Goal: Task Accomplishment & Management: Complete application form

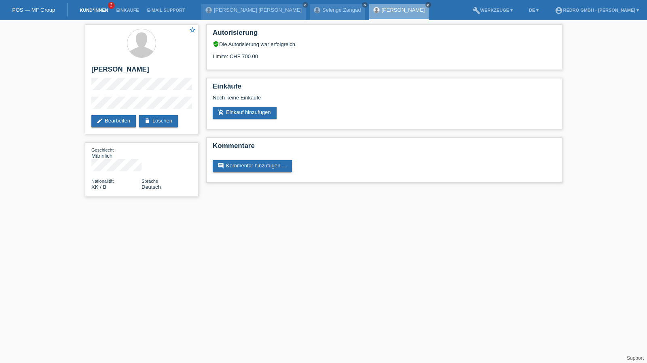
click at [93, 11] on link "Kund*innen" at bounding box center [94, 10] width 36 height 5
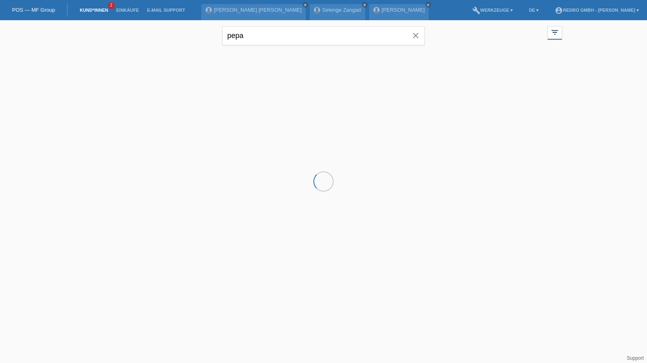
click at [295, 23] on div "pepa close" at bounding box center [323, 34] width 202 height 29
click at [289, 31] on input "pepa" at bounding box center [323, 35] width 202 height 19
paste input "[PERSON_NAME]"
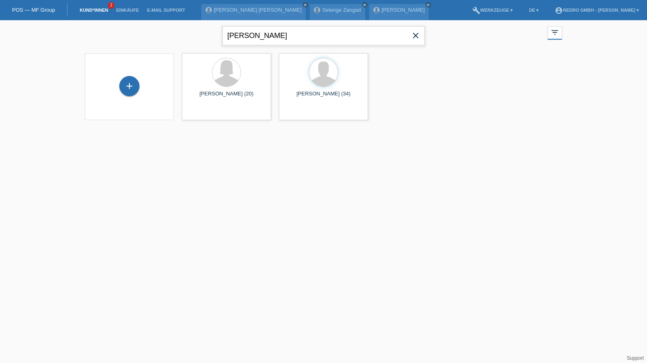
type input "[PERSON_NAME]"
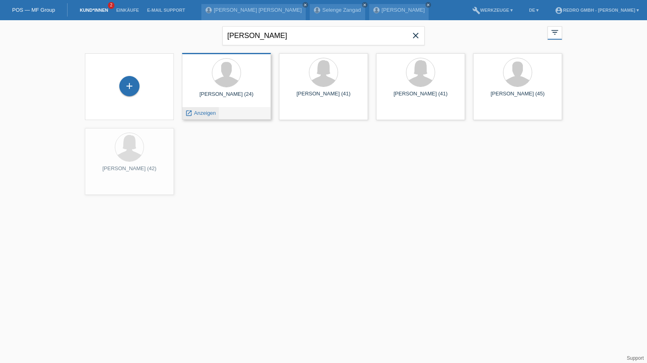
click at [209, 113] on span "Anzeigen" at bounding box center [205, 113] width 22 height 6
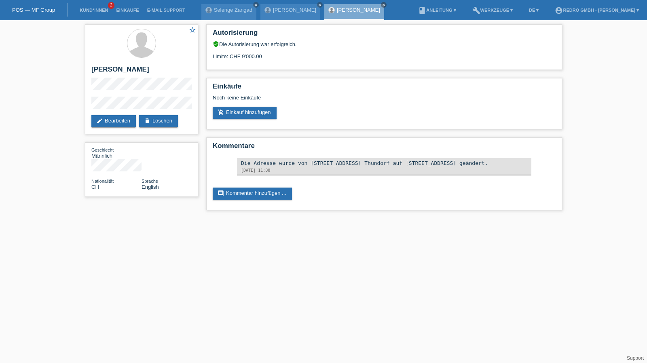
click at [89, 4] on li "Kund*innen 2" at bounding box center [94, 10] width 36 height 21
click at [86, 13] on link "Kund*innen" at bounding box center [94, 10] width 36 height 5
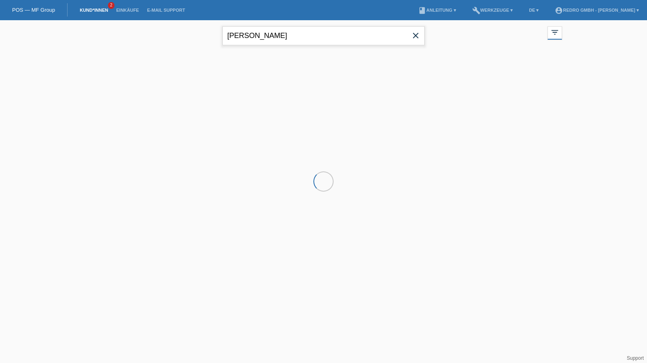
click at [282, 40] on input "[PERSON_NAME]" at bounding box center [323, 35] width 202 height 19
click at [282, 40] on input "Noah Braun" at bounding box center [323, 35] width 202 height 19
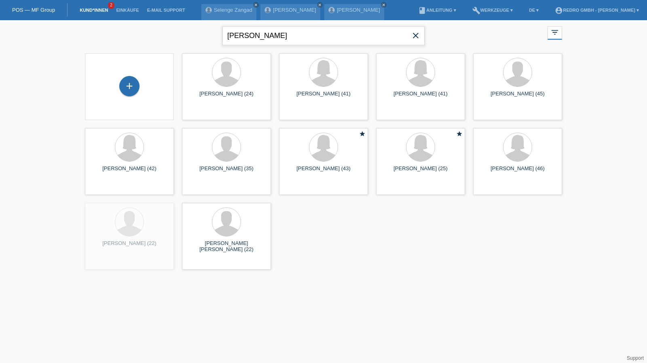
click at [280, 28] on input "Noah Braun" at bounding box center [323, 35] width 202 height 19
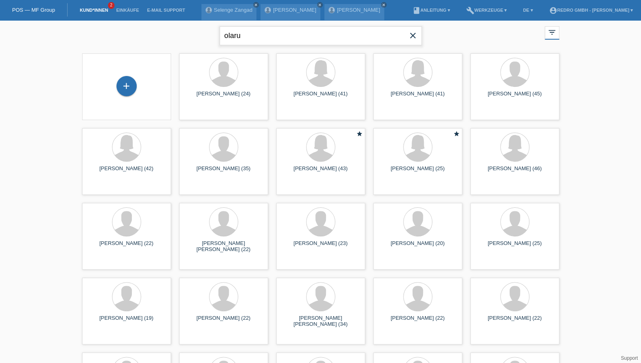
type input "olaru"
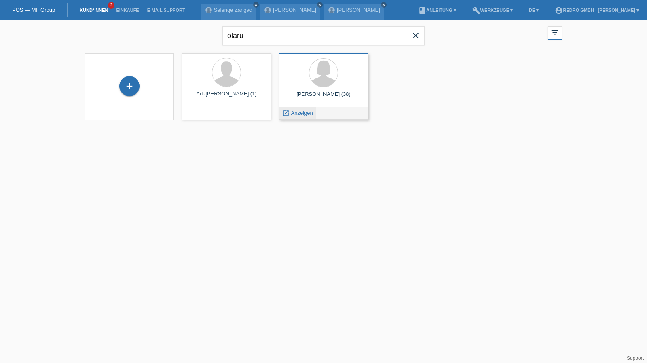
click at [296, 114] on span "Anzeigen" at bounding box center [302, 113] width 22 height 6
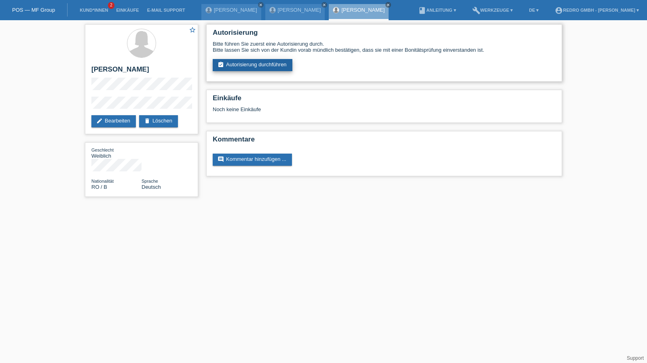
click at [259, 67] on link "assignment_turned_in Autorisierung durchführen" at bounding box center [253, 65] width 80 height 12
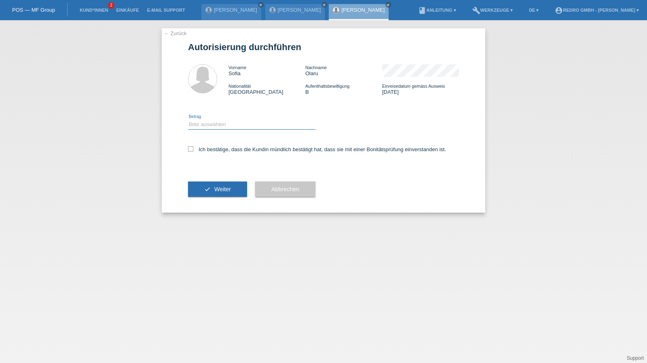
click at [218, 127] on select "Bitte auswählen CHF 1.00 - CHF 499.00 CHF 500.00 - CHF 1'999.00 CHF 2'000.00 - …" at bounding box center [251, 125] width 127 height 10
select select "1"
click at [188, 120] on select "Bitte auswählen CHF 1.00 - CHF 499.00 CHF 500.00 - CHF 1'999.00 CHF 2'000.00 - …" at bounding box center [251, 125] width 127 height 10
click at [218, 152] on label "Ich bestätige, dass die Kundin mündlich bestätigt hat, dass sie mit einer Bonit…" at bounding box center [317, 149] width 258 height 6
click at [193, 152] on input "Ich bestätige, dass die Kundin mündlich bestätigt hat, dass sie mit einer Bonit…" at bounding box center [190, 148] width 5 height 5
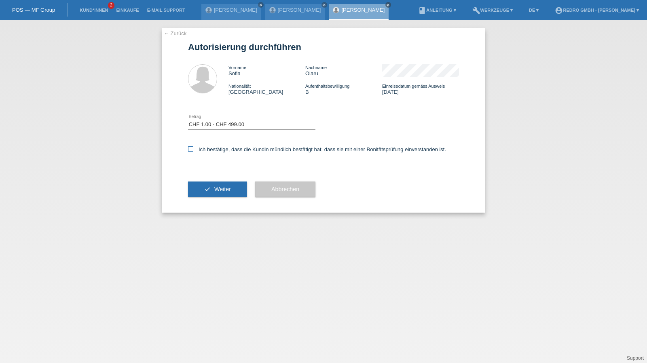
checkbox input "true"
click at [206, 189] on icon "check" at bounding box center [207, 189] width 6 height 6
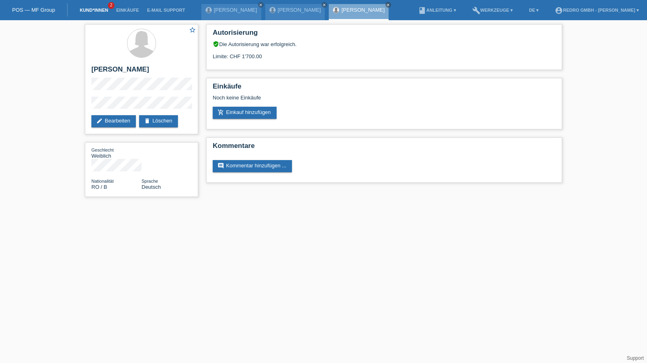
click at [85, 12] on link "Kund*innen" at bounding box center [94, 10] width 36 height 5
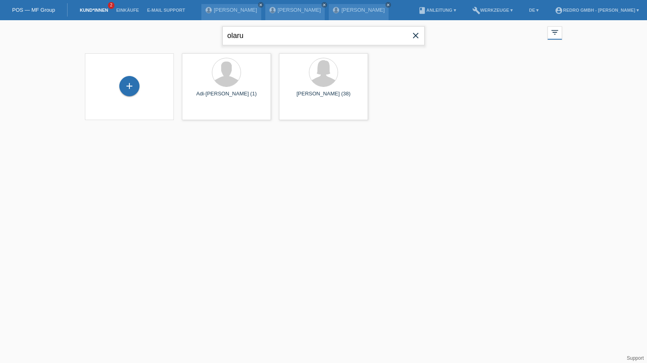
click at [267, 39] on input "olaru" at bounding box center [323, 35] width 202 height 19
paste input "KARABEG"
type input "KARABEG"
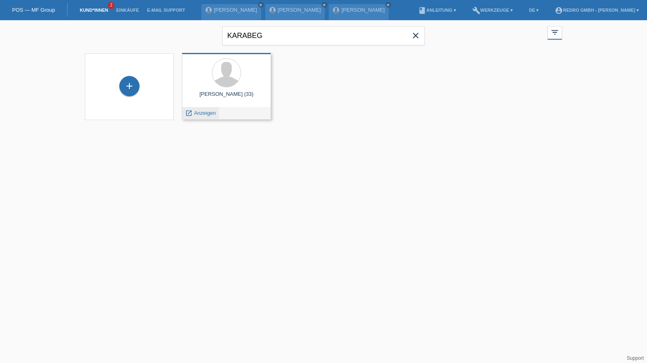
click at [200, 112] on span "Anzeigen" at bounding box center [205, 113] width 22 height 6
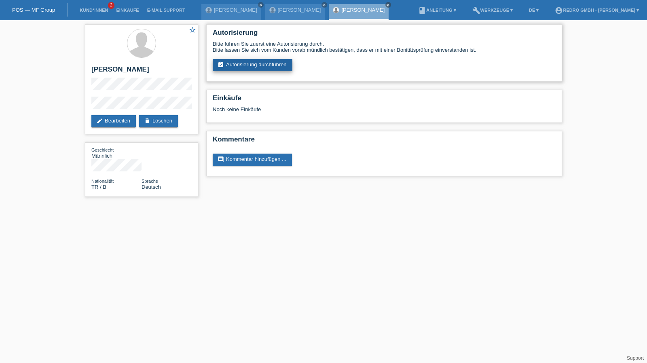
click at [253, 63] on link "assignment_turned_in Autorisierung durchführen" at bounding box center [253, 65] width 80 height 12
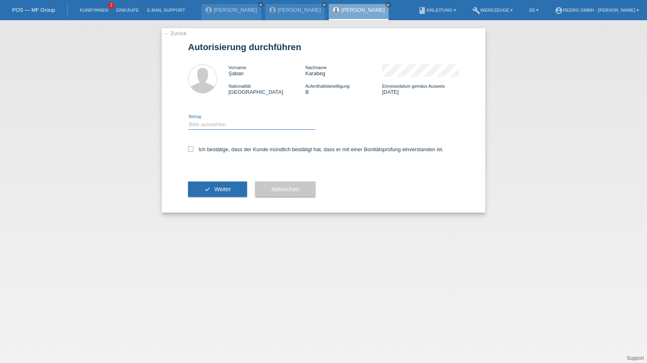
click at [216, 126] on select "Bitte auswählen CHF 1.00 - CHF 499.00 CHF 500.00 - CHF 1'999.00 CHF 2'000.00 - …" at bounding box center [251, 125] width 127 height 10
select select "1"
click at [188, 120] on select "Bitte auswählen CHF 1.00 - CHF 499.00 CHF 500.00 - CHF 1'999.00 CHF 2'000.00 - …" at bounding box center [251, 125] width 127 height 10
click at [208, 147] on label "Ich bestätige, dass der Kunde mündlich bestätigt hat, dass er mit einer Bonität…" at bounding box center [315, 149] width 255 height 6
click at [193, 147] on input "Ich bestätige, dass der Kunde mündlich bestätigt hat, dass er mit einer Bonität…" at bounding box center [190, 148] width 5 height 5
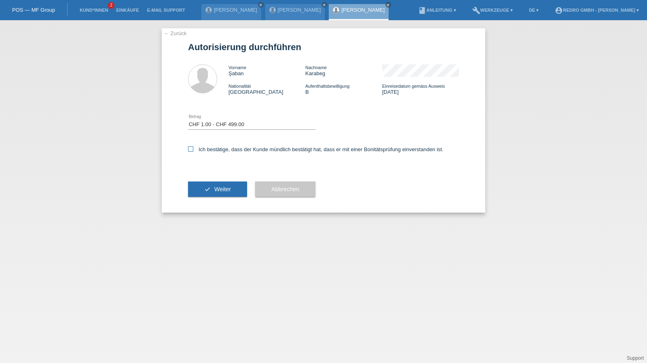
checkbox input "true"
click at [209, 194] on button "check Weiter" at bounding box center [217, 188] width 59 height 15
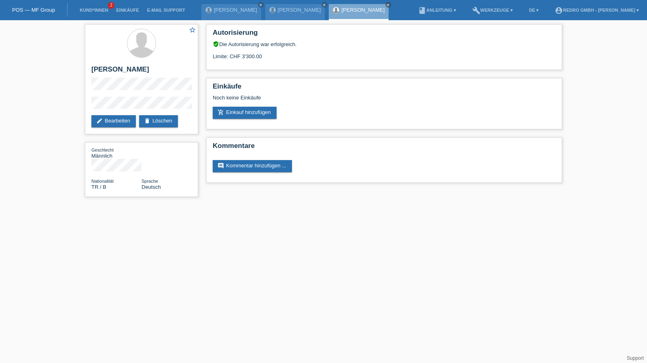
click at [364, 205] on html "POS — MF Group Kund*innen 2 Einkäufe E-Mail Support [PERSON_NAME] close [PERSON…" at bounding box center [323, 102] width 647 height 205
click at [278, 10] on link "[PERSON_NAME]" at bounding box center [299, 10] width 43 height 6
click at [86, 106] on div "star_border Sofia Olaru edit Bearbeiten delete Löschen" at bounding box center [141, 79] width 113 height 110
click at [110, 67] on h2 "[PERSON_NAME]" at bounding box center [141, 71] width 100 height 12
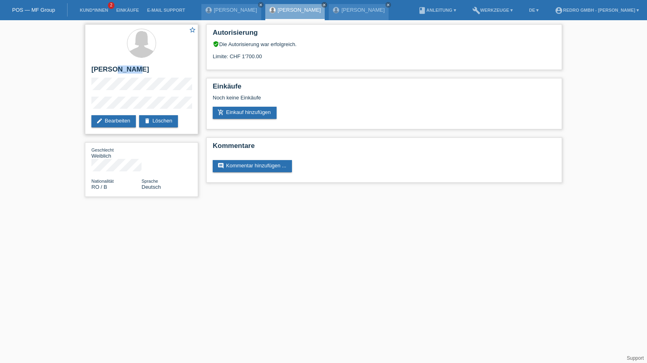
click at [110, 67] on h2 "[PERSON_NAME]" at bounding box center [141, 71] width 100 height 12
click at [110, 67] on h2 "Sofia Olaru" at bounding box center [141, 71] width 100 height 12
copy div "Sofia Olaru"
click at [131, 95] on div "star_border Sofia Olaru edit Bearbeiten delete Löschen" at bounding box center [141, 79] width 113 height 110
click at [120, 70] on h2 "Sofia Olaru" at bounding box center [141, 71] width 100 height 12
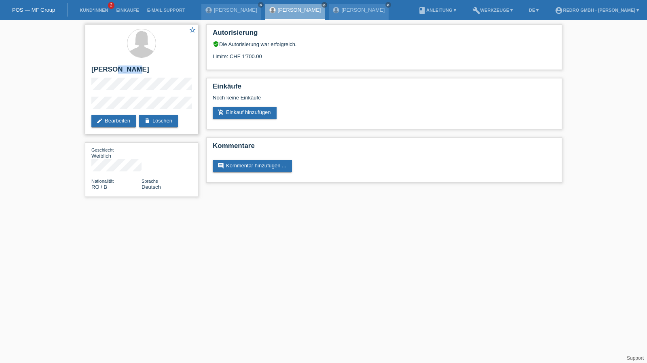
click at [120, 70] on h2 "Sofia Olaru" at bounding box center [141, 71] width 100 height 12
copy div "Sofia Olaru"
click at [73, 107] on div "star_border Sofia Olaru edit Bearbeiten delete Löschen Geschlecht Weiblich Nati…" at bounding box center [323, 112] width 647 height 185
click at [97, 8] on link "Kund*innen" at bounding box center [94, 10] width 36 height 5
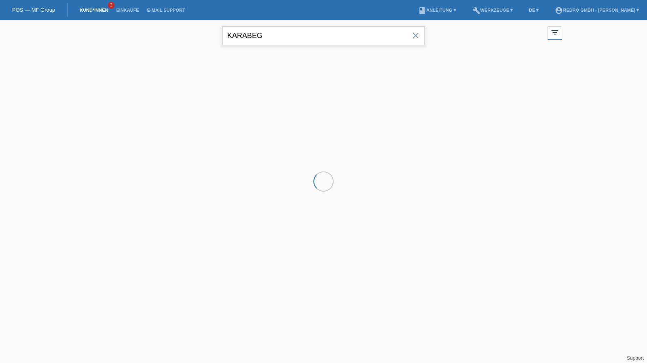
click at [281, 35] on input "KARABEG" at bounding box center [323, 35] width 202 height 19
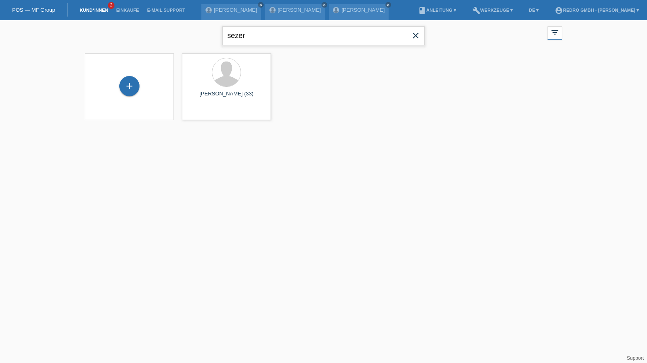
type input "sezer"
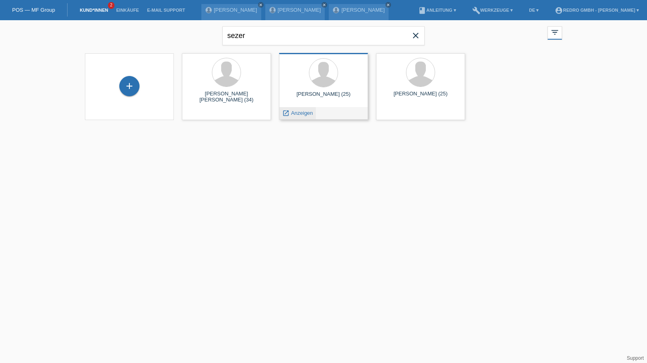
click at [296, 114] on span "Anzeigen" at bounding box center [302, 113] width 22 height 6
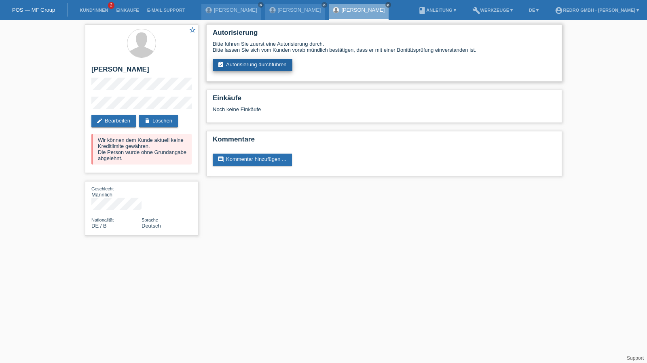
click at [242, 60] on link "assignment_turned_in Autorisierung durchführen" at bounding box center [253, 65] width 80 height 12
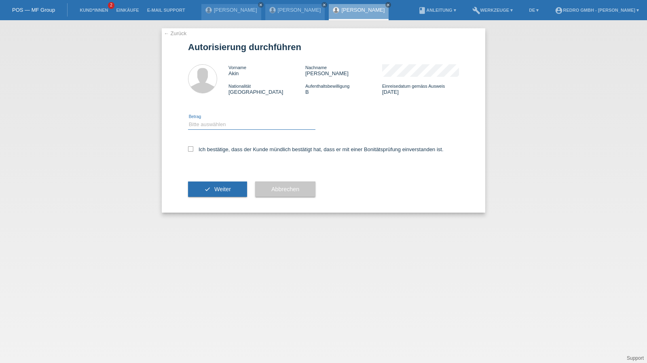
click at [213, 125] on select "Bitte auswählen CHF 1.00 - CHF 499.00 CHF 500.00 - CHF 1'999.00 CHF 2'000.00 - …" at bounding box center [251, 125] width 127 height 10
select select "1"
click at [188, 120] on select "Bitte auswählen CHF 1.00 - CHF 499.00 CHF 500.00 - CHF 1'999.00 CHF 2'000.00 - …" at bounding box center [251, 125] width 127 height 10
click at [207, 152] on label "Ich bestätige, dass der Kunde mündlich bestätigt hat, dass er mit einer Bonität…" at bounding box center [315, 149] width 255 height 6
click at [193, 152] on input "Ich bestätige, dass der Kunde mündlich bestätigt hat, dass er mit einer Bonität…" at bounding box center [190, 148] width 5 height 5
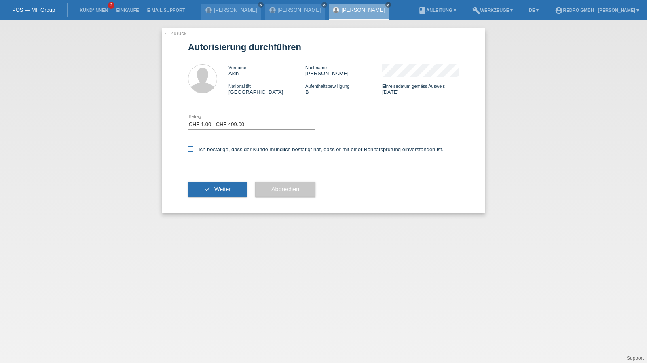
checkbox input "true"
click at [207, 189] on icon "check" at bounding box center [207, 189] width 6 height 6
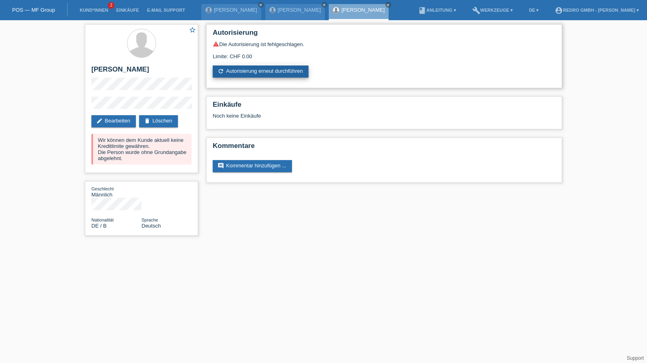
click at [284, 72] on link "refresh Autorisierung erneut durchführen" at bounding box center [261, 71] width 96 height 12
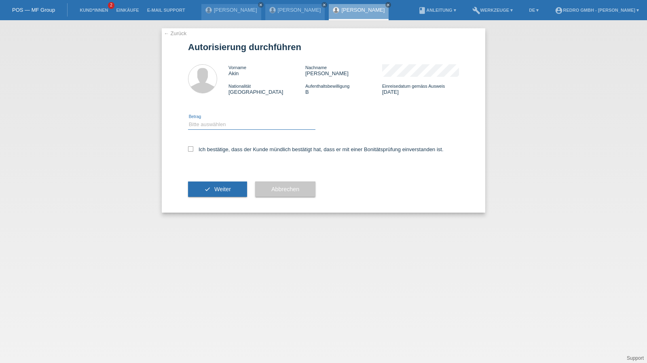
click at [222, 124] on select "Bitte auswählen CHF 1.00 - CHF 499.00 CHF 500.00 - CHF 1'999.00 CHF 2'000.00 - …" at bounding box center [251, 125] width 127 height 10
select select "1"
click at [188, 120] on select "Bitte auswählen CHF 1.00 - CHF 499.00 CHF 500.00 - CHF 1'999.00 CHF 2'000.00 - …" at bounding box center [251, 125] width 127 height 10
click at [205, 152] on label "Ich bestätige, dass der Kunde mündlich bestätigt hat, dass er mit einer Bonität…" at bounding box center [315, 149] width 255 height 6
click at [193, 152] on input "Ich bestätige, dass der Kunde mündlich bestätigt hat, dass er mit einer Bonität…" at bounding box center [190, 148] width 5 height 5
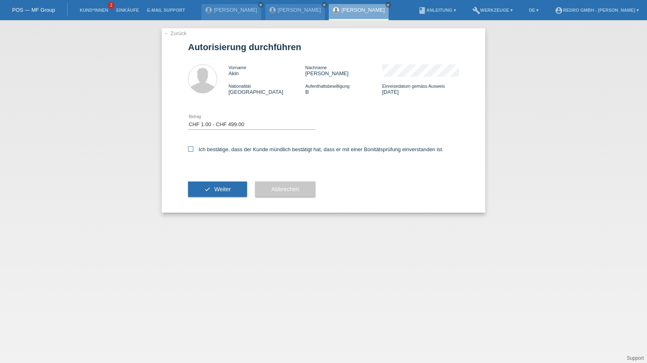
checkbox input "true"
click at [199, 195] on button "check Weiter" at bounding box center [217, 188] width 59 height 15
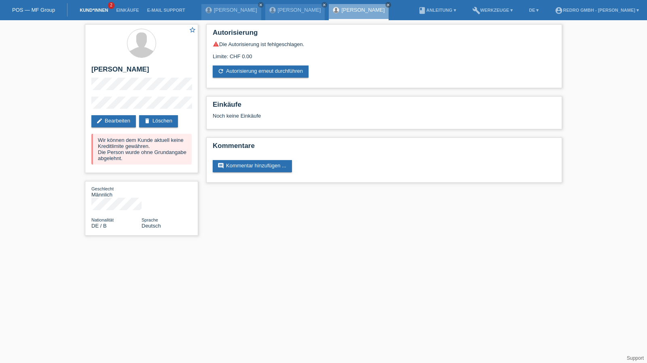
click at [84, 10] on link "Kund*innen" at bounding box center [94, 10] width 36 height 5
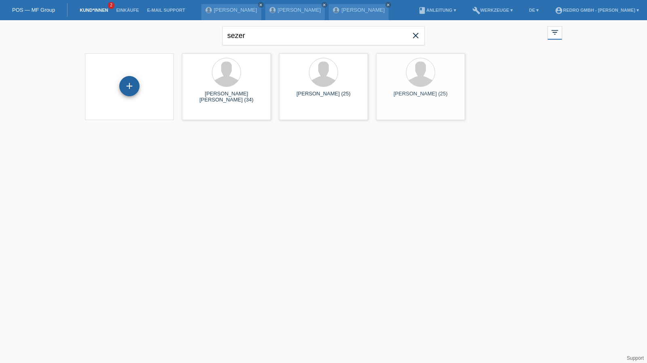
click at [127, 84] on div "+" at bounding box center [129, 86] width 20 height 20
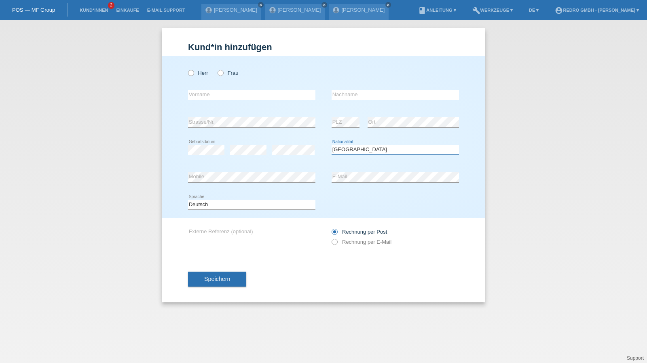
click at [371, 151] on select "Bitte auswählen... Schweiz Deutschland Liechtenstein Österreich ------------ Af…" at bounding box center [394, 150] width 127 height 10
select select "DE"
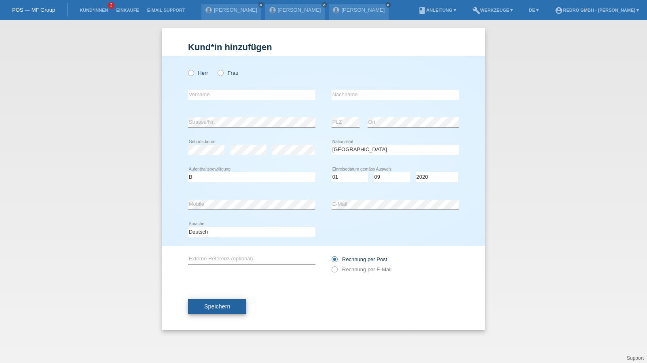
click at [214, 300] on button "Speichern" at bounding box center [217, 306] width 58 height 15
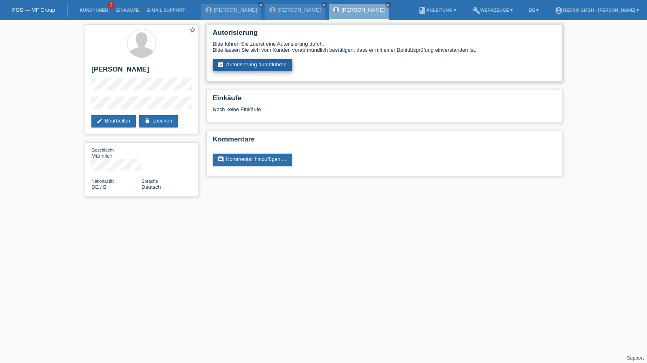
click at [260, 65] on link "assignment_turned_in Autorisierung durchführen" at bounding box center [253, 65] width 80 height 12
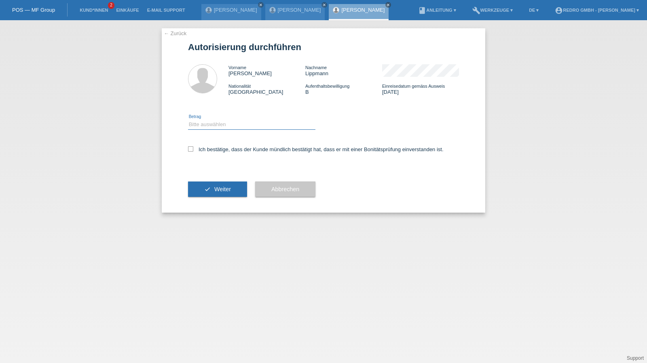
drag, startPoint x: 194, startPoint y: 122, endPoint x: 195, endPoint y: 128, distance: 5.4
click at [194, 122] on select "Bitte auswählen CHF 1.00 - CHF 499.00 CHF 500.00 - CHF 1'999.00 CHF 2'000.00 - …" at bounding box center [251, 125] width 127 height 10
select select "1"
click at [188, 120] on select "Bitte auswählen CHF 1.00 - CHF 499.00 CHF 500.00 - CHF 1'999.00 CHF 2'000.00 - …" at bounding box center [251, 125] width 127 height 10
click at [201, 143] on div "Ich bestätige, dass der Kunde mündlich bestätigt hat, dass er mit einer Bonität…" at bounding box center [323, 151] width 271 height 27
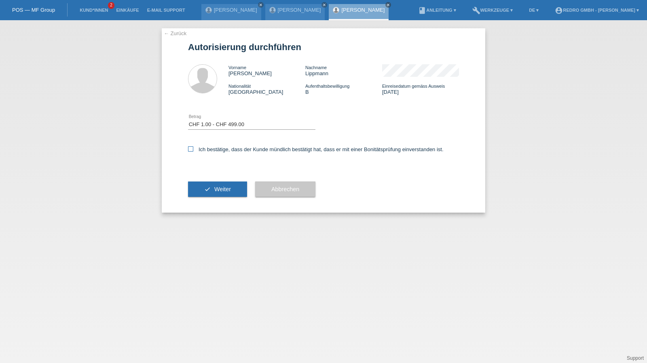
click at [205, 151] on label "Ich bestätige, dass der Kunde mündlich bestätigt hat, dass er mit einer Bonität…" at bounding box center [315, 149] width 255 height 6
click at [193, 151] on input "Ich bestätige, dass der Kunde mündlich bestätigt hat, dass er mit einer Bonität…" at bounding box center [190, 148] width 5 height 5
checkbox input "true"
click at [210, 183] on button "check Weiter" at bounding box center [217, 188] width 59 height 15
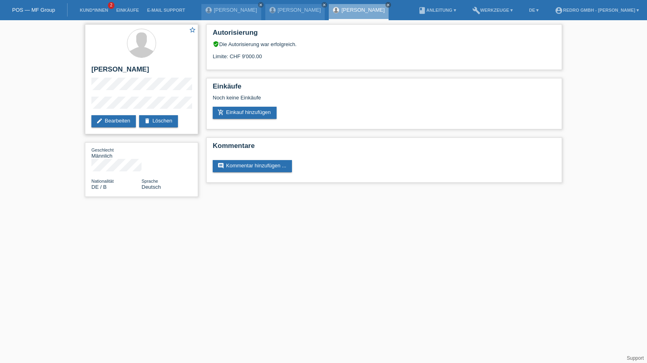
click at [120, 73] on h2 "[PERSON_NAME]" at bounding box center [141, 71] width 100 height 12
copy div "[PERSON_NAME]"
click at [71, 106] on div "star_border Rico Hartmut Lippmann edit Bearbeiten delete Löschen Geschlecht Män…" at bounding box center [323, 112] width 647 height 185
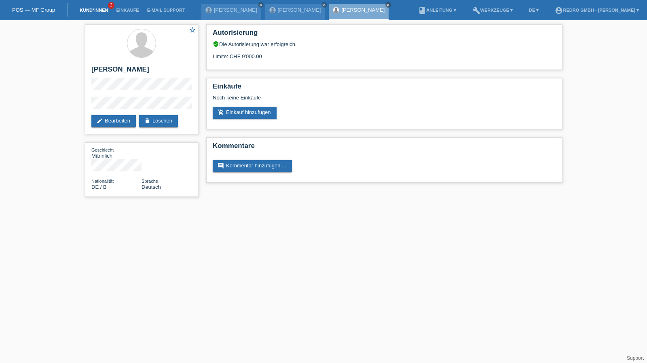
click at [86, 10] on link "Kund*innen" at bounding box center [94, 10] width 36 height 5
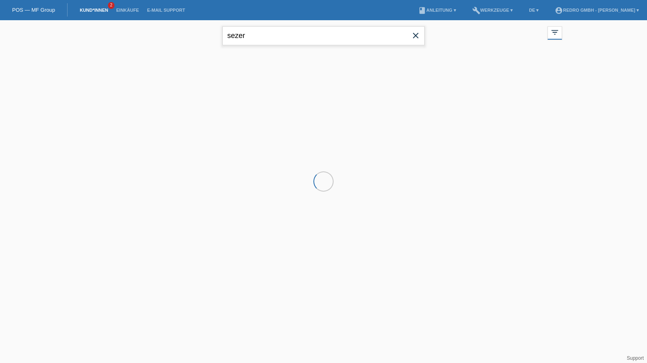
click at [256, 34] on input "sezer" at bounding box center [323, 35] width 202 height 19
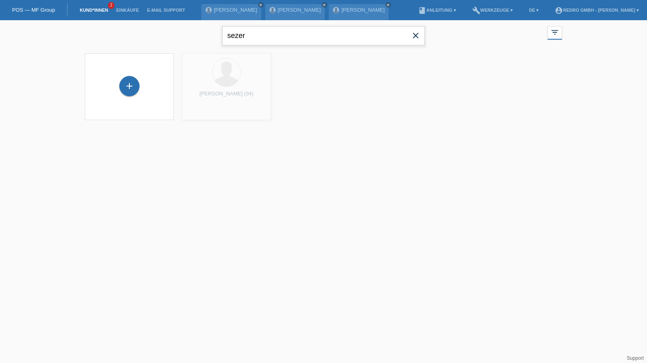
paste input "[PERSON_NAME]"
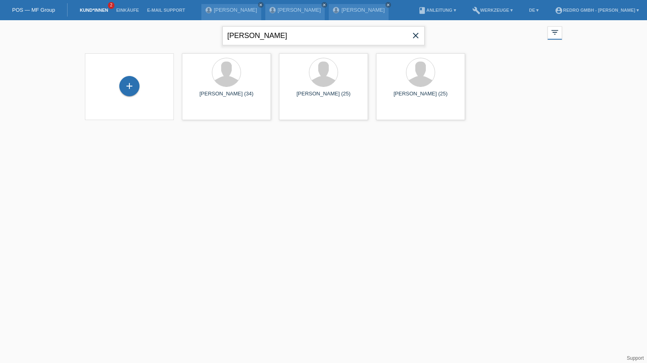
type input "[PERSON_NAME]"
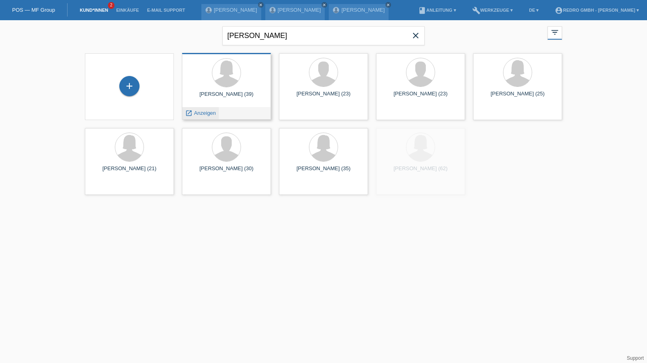
click at [207, 110] on div "launch Anzeigen" at bounding box center [200, 113] width 36 height 12
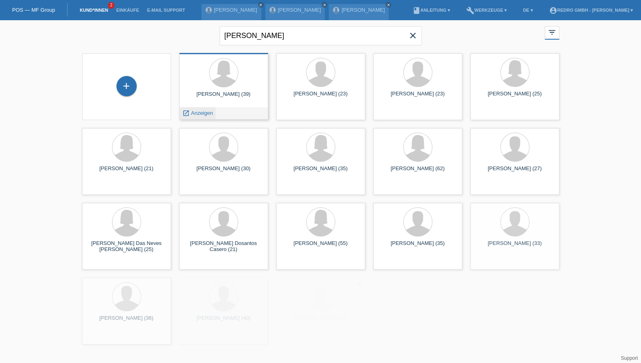
click at [206, 112] on span "Anzeigen" at bounding box center [202, 113] width 22 height 6
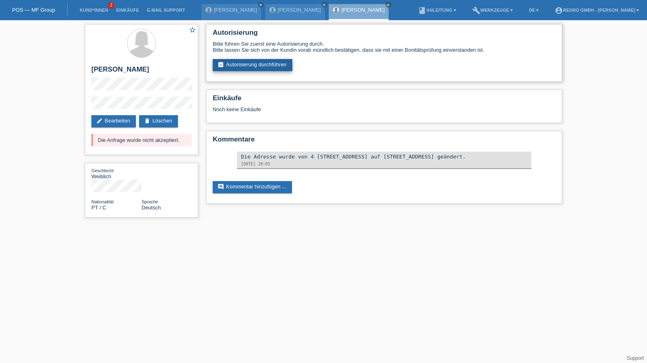
click at [251, 67] on link "assignment_turned_in Autorisierung durchführen" at bounding box center [253, 65] width 80 height 12
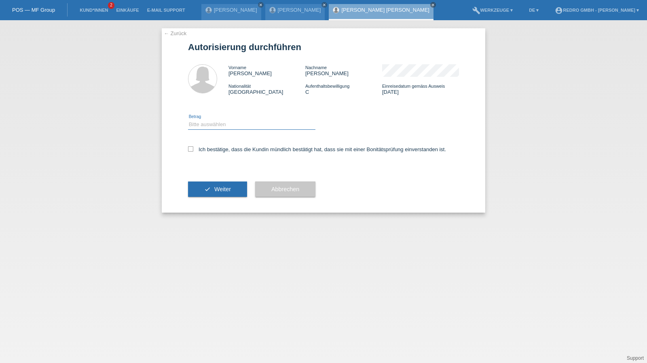
click at [210, 124] on select "Bitte auswählen CHF 1.00 - CHF 499.00 CHF 500.00 - CHF 1'999.00 CHF 2'000.00 - …" at bounding box center [251, 125] width 127 height 10
select select "1"
click at [188, 120] on select "Bitte auswählen CHF 1.00 - CHF 499.00 CHF 500.00 - CHF 1'999.00 CHF 2'000.00 - …" at bounding box center [251, 125] width 127 height 10
click at [209, 151] on label "Ich bestätige, dass die Kundin mündlich bestätigt hat, dass sie mit einer Bonit…" at bounding box center [317, 149] width 258 height 6
click at [193, 151] on input "Ich bestätige, dass die Kundin mündlich bestätigt hat, dass sie mit einer Bonit…" at bounding box center [190, 148] width 5 height 5
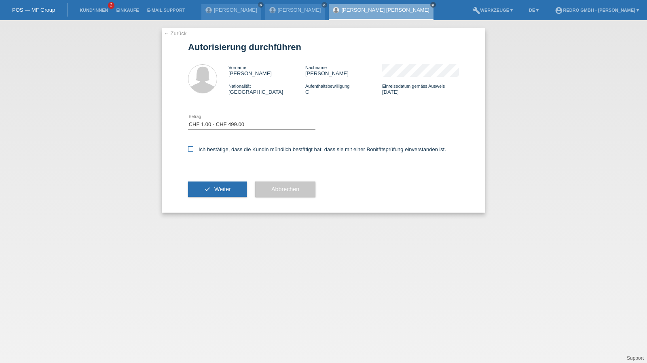
checkbox input "true"
click at [205, 184] on button "check Weiter" at bounding box center [217, 188] width 59 height 15
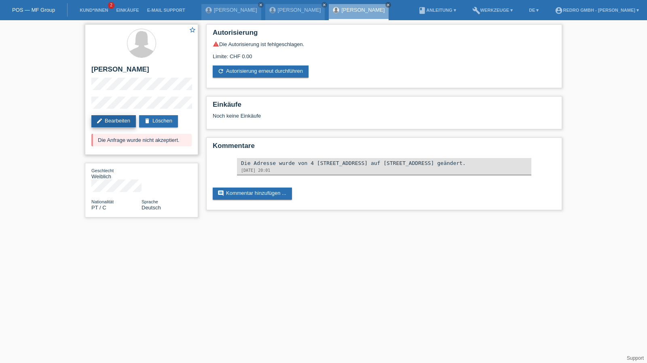
click at [104, 118] on link "edit Bearbeiten" at bounding box center [113, 121] width 44 height 12
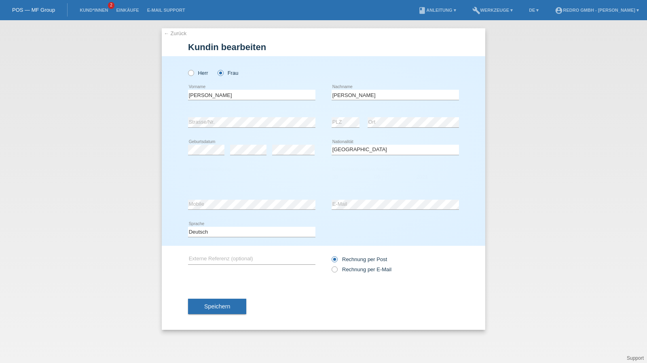
select select "PT"
select select "C"
select select "30"
select select "06"
select select "2021"
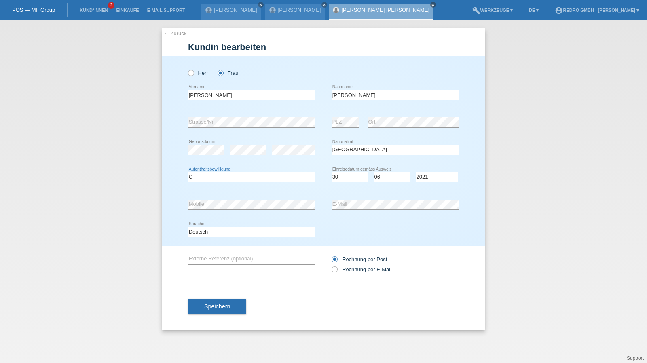
click at [205, 174] on select "Bitte auswählen... C B B - Flüchtlingsstatus Andere" at bounding box center [251, 177] width 127 height 10
select select "B"
click at [212, 305] on span "Speichern" at bounding box center [217, 306] width 26 height 6
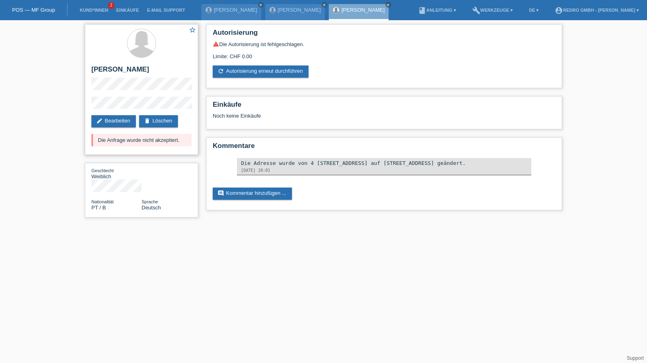
click at [95, 71] on h2 "[PERSON_NAME]" at bounding box center [141, 71] width 100 height 12
copy div "[PERSON_NAME] [PERSON_NAME]"
click at [88, 10] on link "Kund*innen" at bounding box center [94, 10] width 36 height 5
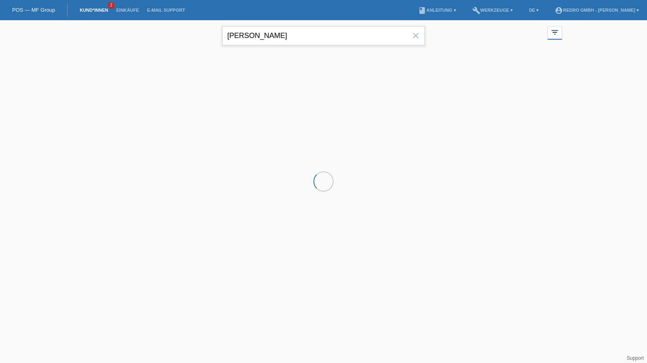
click at [266, 32] on input "Ivone Regina Santos Soares" at bounding box center [323, 35] width 202 height 19
paste input "Jesua augusto Oropeza Moure"
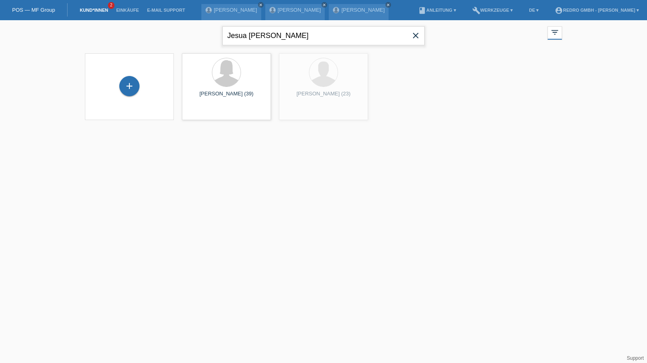
type input "Jesua augusto Oropeza Moure"
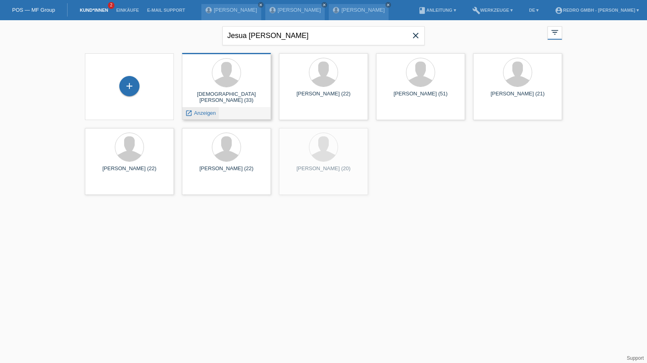
click at [202, 114] on span "Anzeigen" at bounding box center [205, 113] width 22 height 6
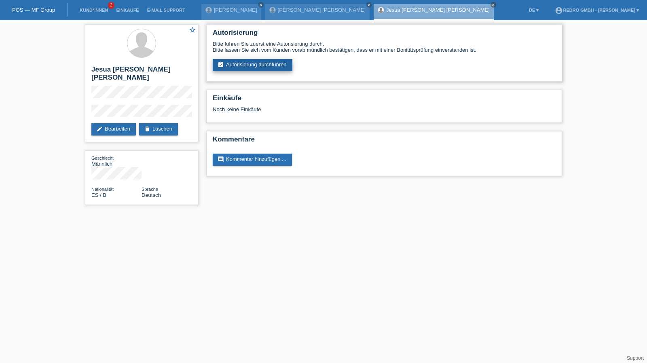
click at [276, 67] on link "assignment_turned_in Autorisierung durchführen" at bounding box center [253, 65] width 80 height 12
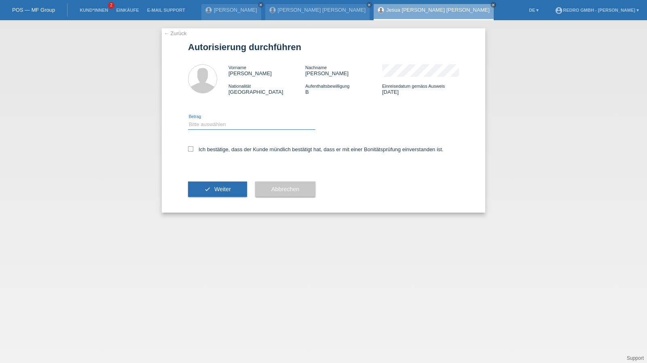
drag, startPoint x: 220, startPoint y: 120, endPoint x: 217, endPoint y: 129, distance: 9.7
click at [220, 120] on select "Bitte auswählen CHF 1.00 - CHF 499.00 CHF 500.00 - CHF 1'999.00 CHF 2'000.00 - …" at bounding box center [251, 125] width 127 height 10
select select "1"
click at [188, 120] on select "Bitte auswählen CHF 1.00 - CHF 499.00 CHF 500.00 - CHF 1'999.00 CHF 2'000.00 - …" at bounding box center [251, 125] width 127 height 10
click at [211, 146] on div "Ich bestätige, dass der Kunde mündlich bestätigt hat, dass er mit einer Bonität…" at bounding box center [323, 151] width 271 height 27
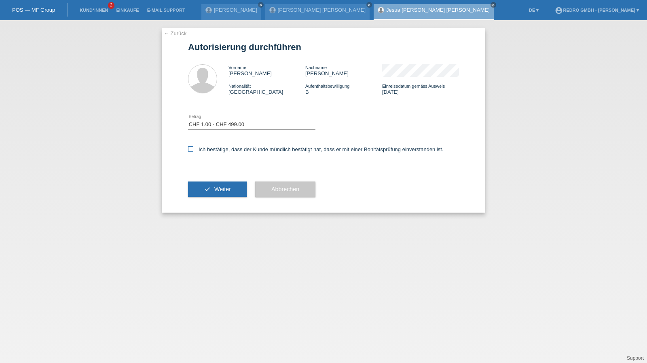
click at [234, 152] on label "Ich bestätige, dass der Kunde mündlich bestätigt hat, dass er mit einer Bonität…" at bounding box center [315, 149] width 255 height 6
click at [193, 152] on input "Ich bestätige, dass der Kunde mündlich bestätigt hat, dass er mit einer Bonität…" at bounding box center [190, 148] width 5 height 5
checkbox input "true"
click at [212, 188] on button "check Weiter" at bounding box center [217, 188] width 59 height 15
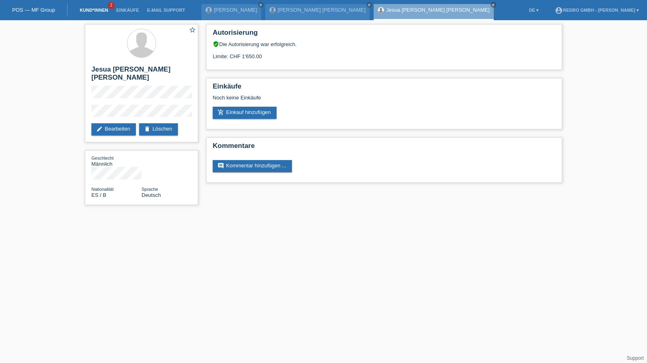
click at [103, 10] on link "Kund*innen" at bounding box center [94, 10] width 36 height 5
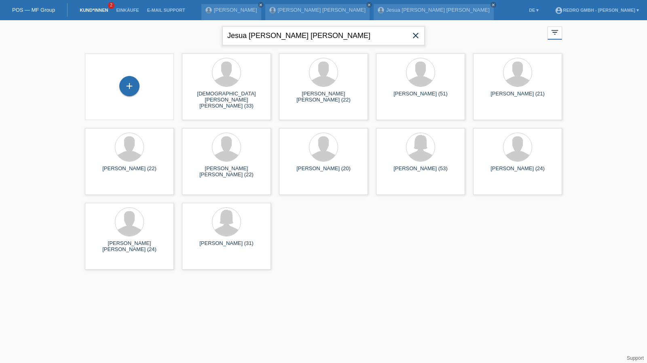
click at [320, 37] on input "Jesua [PERSON_NAME] [PERSON_NAME]" at bounding box center [323, 35] width 202 height 19
paste input "Ice [PERSON_NAME]"
type input "Ice [PERSON_NAME]"
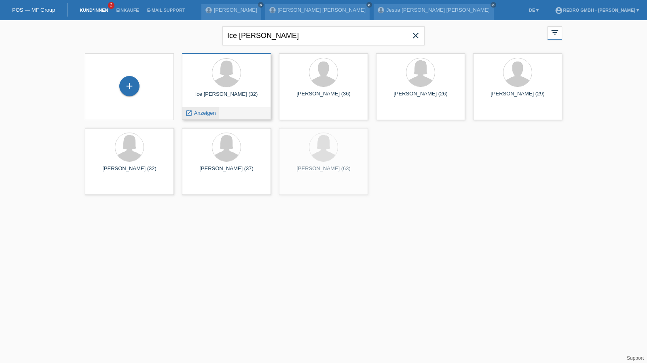
click at [202, 113] on span "Anzeigen" at bounding box center [205, 113] width 22 height 6
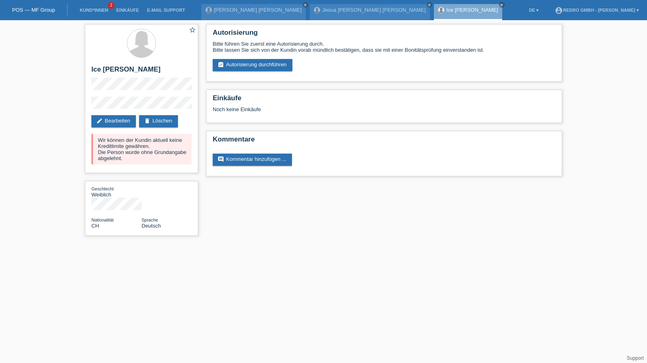
click at [246, 65] on link "assignment_turned_in Autorisierung durchführen" at bounding box center [253, 65] width 80 height 12
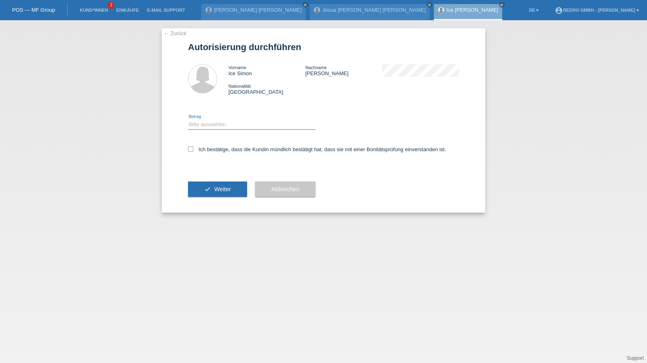
drag, startPoint x: 205, startPoint y: 123, endPoint x: 205, endPoint y: 128, distance: 4.8
click at [205, 123] on select "Bitte auswählen CHF 1.00 - CHF 499.00 CHF 500.00 - CHF 1'999.00 CHF 2'000.00 - …" at bounding box center [251, 125] width 127 height 10
select select "1"
click at [188, 120] on select "Bitte auswählen CHF 1.00 - CHF 499.00 CHF 500.00 - CHF 1'999.00 CHF 2'000.00 - …" at bounding box center [251, 125] width 127 height 10
click at [209, 152] on label "Ich bestätige, dass die Kundin mündlich bestätigt hat, dass sie mit einer Bonit…" at bounding box center [317, 149] width 258 height 6
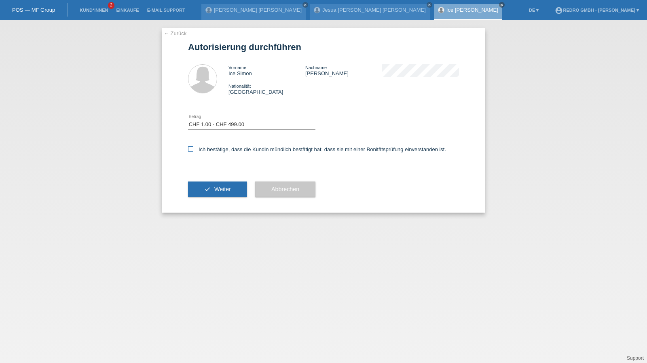
click at [193, 152] on input "Ich bestätige, dass die Kundin mündlich bestätigt hat, dass sie mit einer Bonit…" at bounding box center [190, 148] width 5 height 5
checkbox input "true"
click at [216, 190] on span "Weiter" at bounding box center [222, 189] width 17 height 6
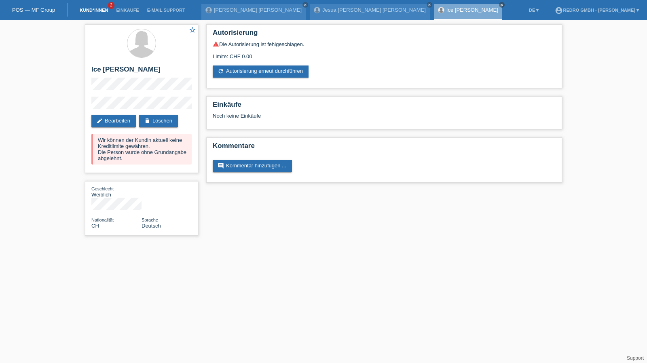
click at [101, 13] on link "Kund*innen" at bounding box center [94, 10] width 36 height 5
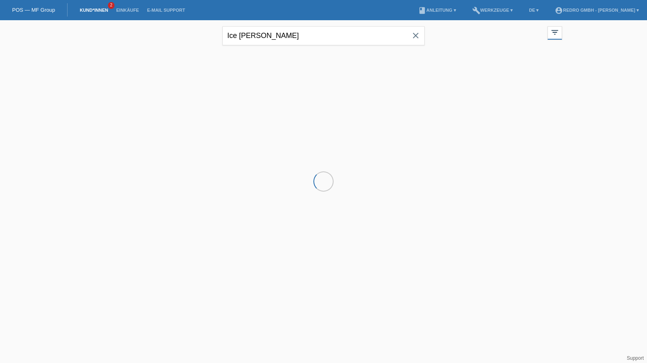
click at [281, 38] on input "Ice [PERSON_NAME]" at bounding box center [323, 35] width 202 height 19
drag, startPoint x: 0, startPoint y: 0, endPoint x: 281, endPoint y: 38, distance: 283.4
click at [281, 38] on input "Ice [PERSON_NAME]" at bounding box center [323, 35] width 202 height 19
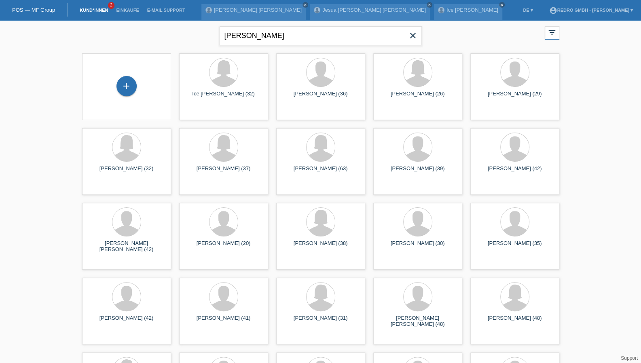
type input "[PERSON_NAME]"
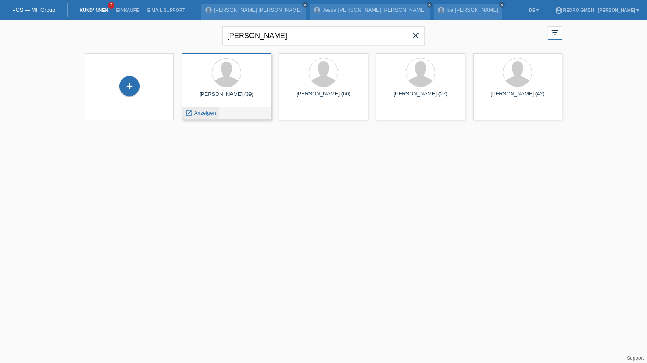
click at [208, 113] on span "Anzeigen" at bounding box center [205, 113] width 22 height 6
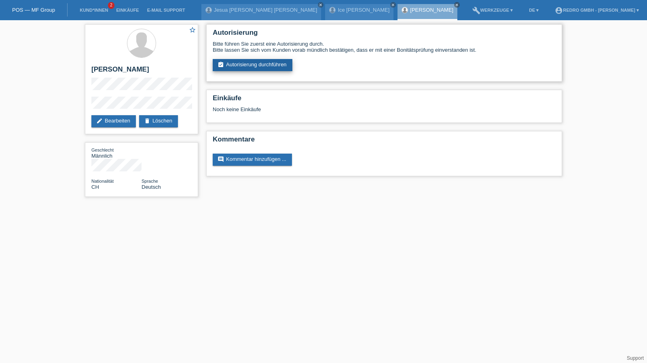
click at [248, 70] on link "assignment_turned_in Autorisierung durchführen" at bounding box center [253, 65] width 80 height 12
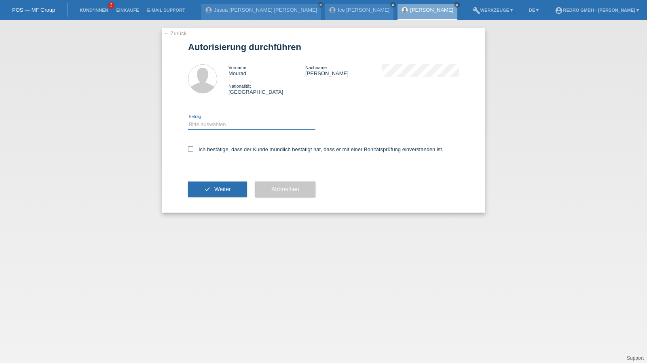
click at [221, 128] on select "Bitte auswählen CHF 1.00 - CHF 499.00 CHF 500.00 - CHF 1'999.00 CHF 2'000.00 - …" at bounding box center [251, 125] width 127 height 10
select select "1"
click at [188, 120] on select "Bitte auswählen CHF 1.00 - CHF 499.00 CHF 500.00 - CHF 1'999.00 CHF 2'000.00 - …" at bounding box center [251, 125] width 127 height 10
click at [215, 150] on label "Ich bestätige, dass der Kunde mündlich bestätigt hat, dass er mit einer Bonität…" at bounding box center [315, 149] width 255 height 6
click at [193, 150] on input "Ich bestätige, dass der Kunde mündlich bestätigt hat, dass er mit einer Bonität…" at bounding box center [190, 148] width 5 height 5
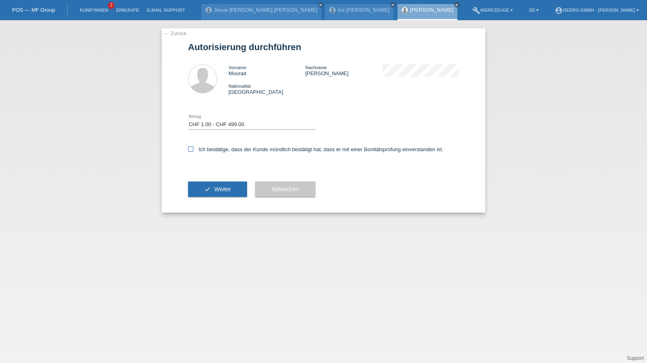
checkbox input "true"
click at [221, 184] on button "check Weiter" at bounding box center [217, 188] width 59 height 15
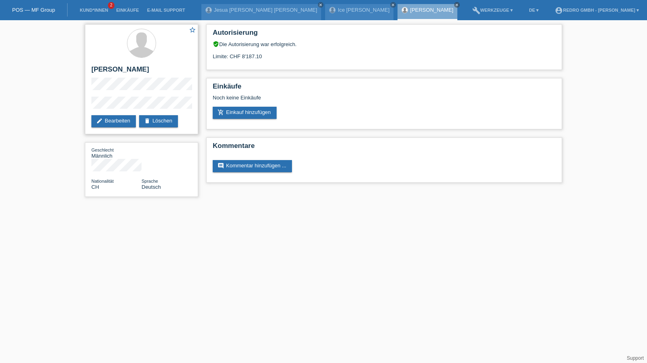
click at [132, 69] on h2 "[PERSON_NAME]" at bounding box center [141, 71] width 100 height 12
copy h2 "[PERSON_NAME]"
